Goal: Information Seeking & Learning: Check status

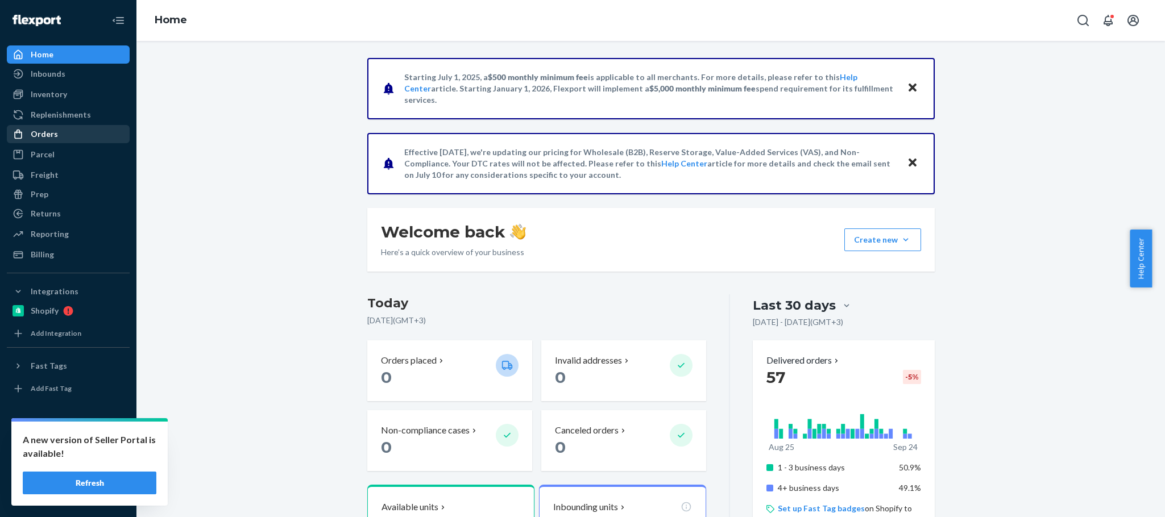
click at [82, 132] on div "Orders" at bounding box center [68, 134] width 120 height 16
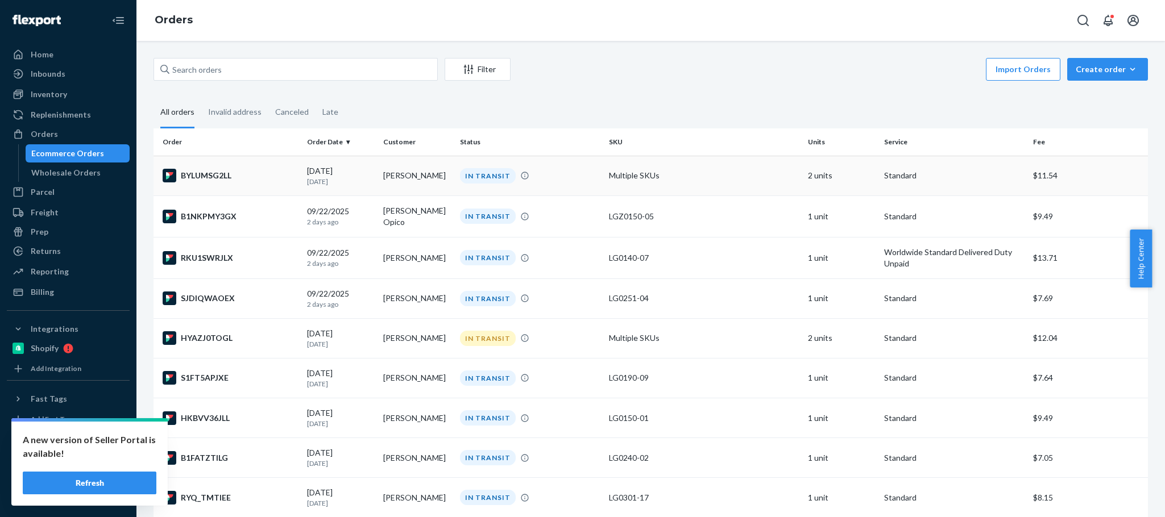
click at [392, 181] on td "[PERSON_NAME]" at bounding box center [417, 176] width 76 height 40
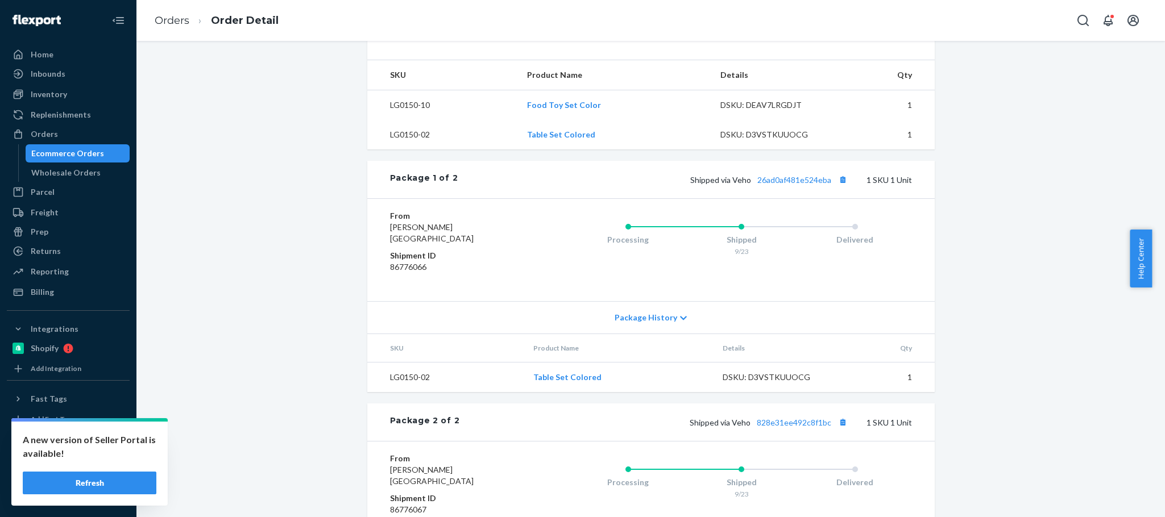
scroll to position [355, 0]
click at [117, 480] on button "Refresh" at bounding box center [90, 483] width 134 height 23
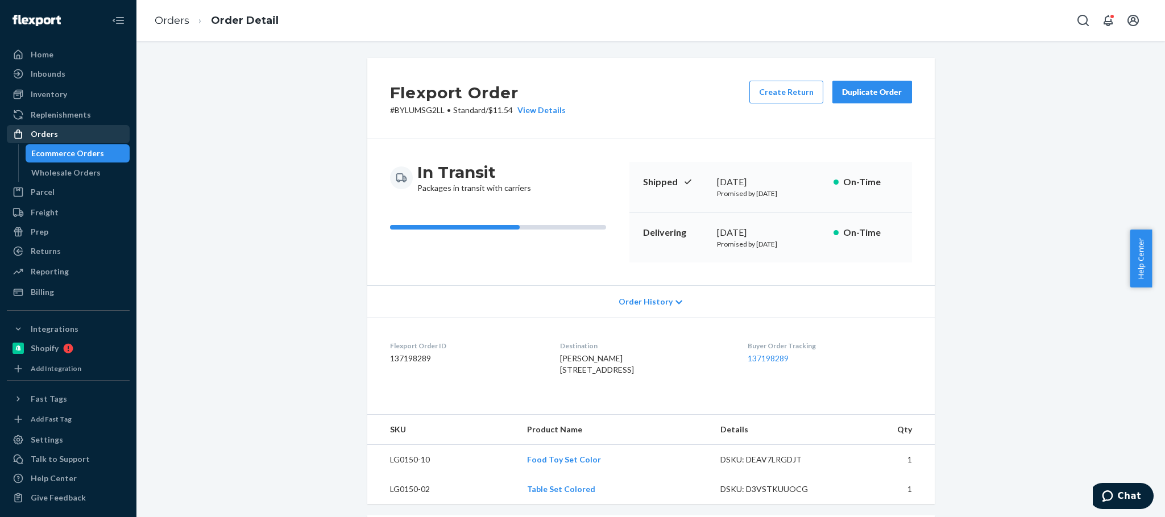
click at [88, 130] on div "Orders" at bounding box center [68, 134] width 120 height 16
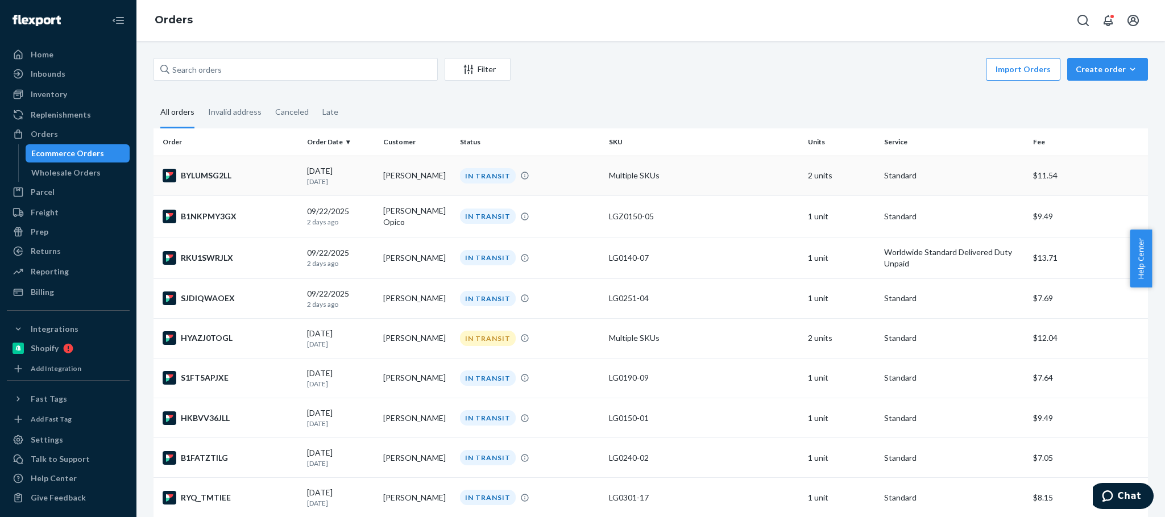
click at [392, 183] on td "[PERSON_NAME]" at bounding box center [417, 176] width 76 height 40
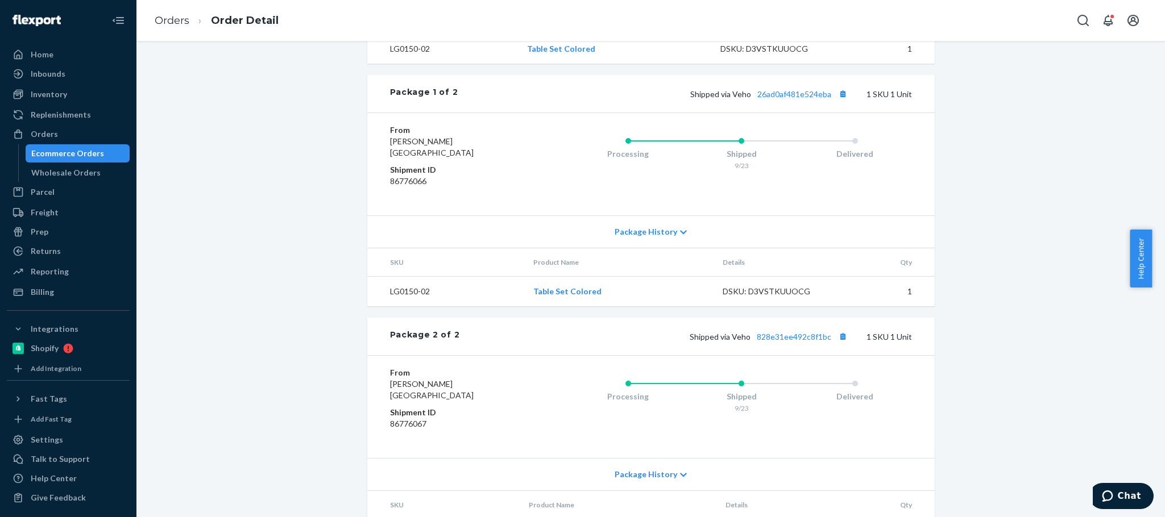
scroll to position [442, 0]
click at [55, 133] on div "Orders" at bounding box center [44, 133] width 27 height 11
